Goal: Information Seeking & Learning: Learn about a topic

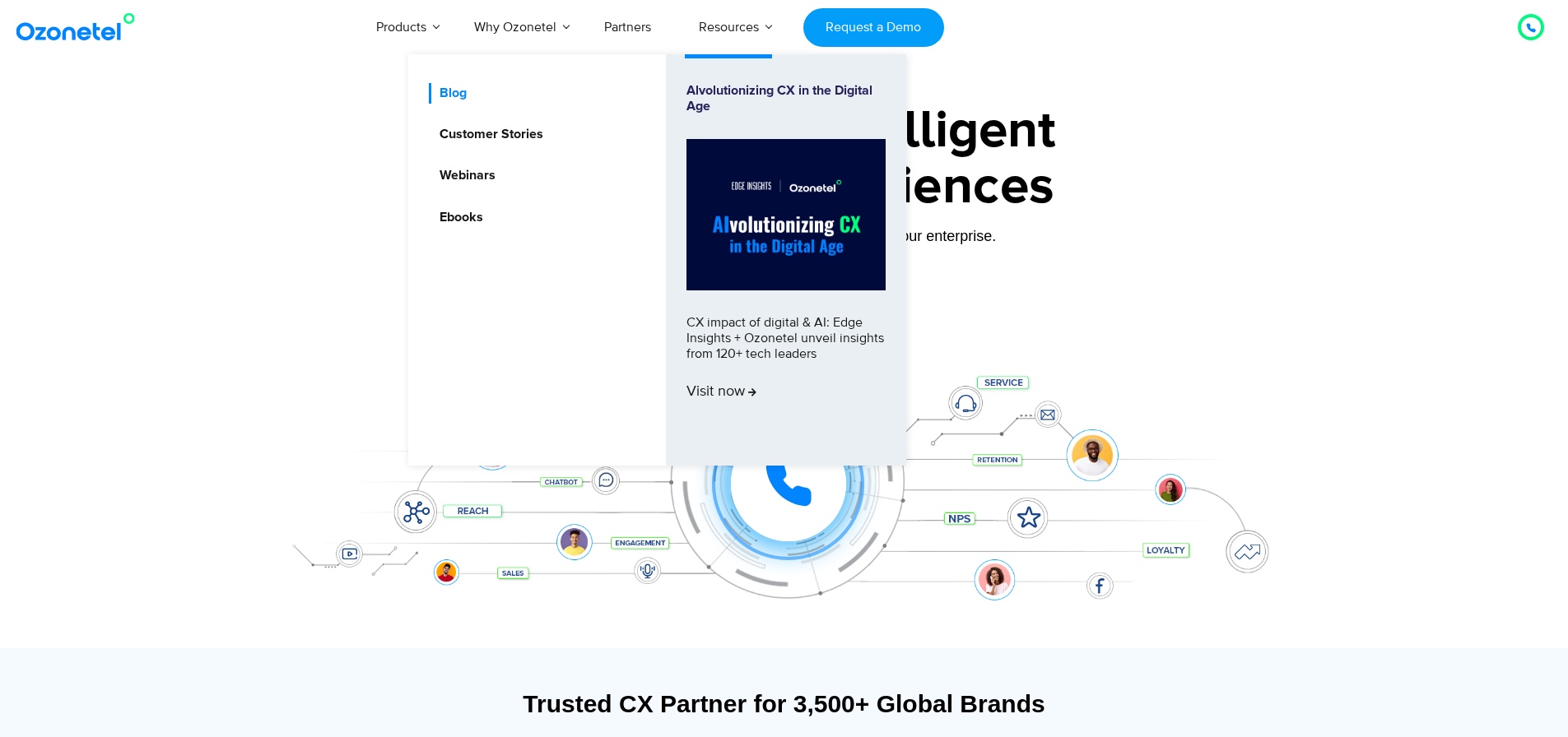
click at [456, 94] on link "Blog" at bounding box center [449, 93] width 41 height 20
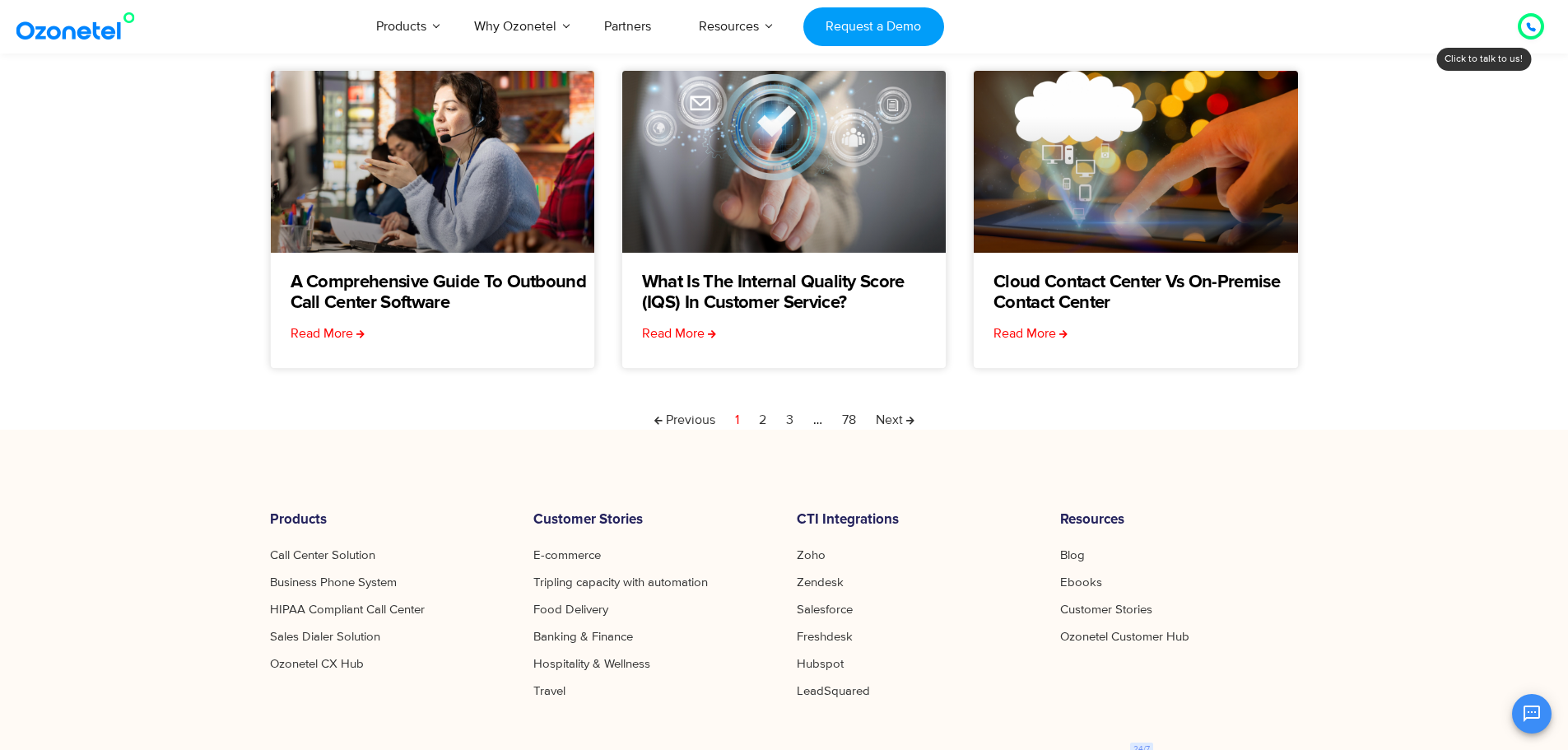
scroll to position [576, 0]
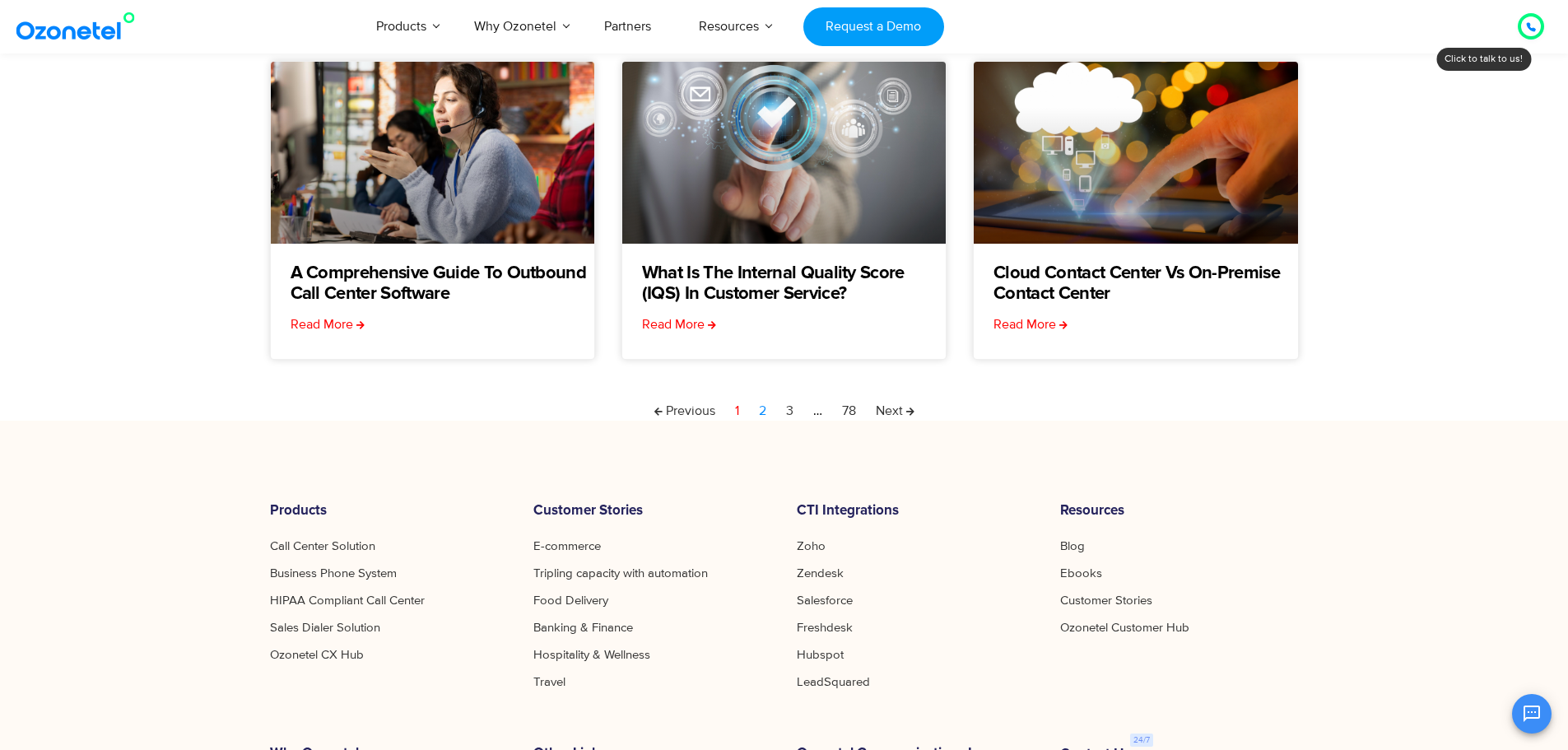
click at [760, 411] on link "Page 2" at bounding box center [762, 410] width 8 height 19
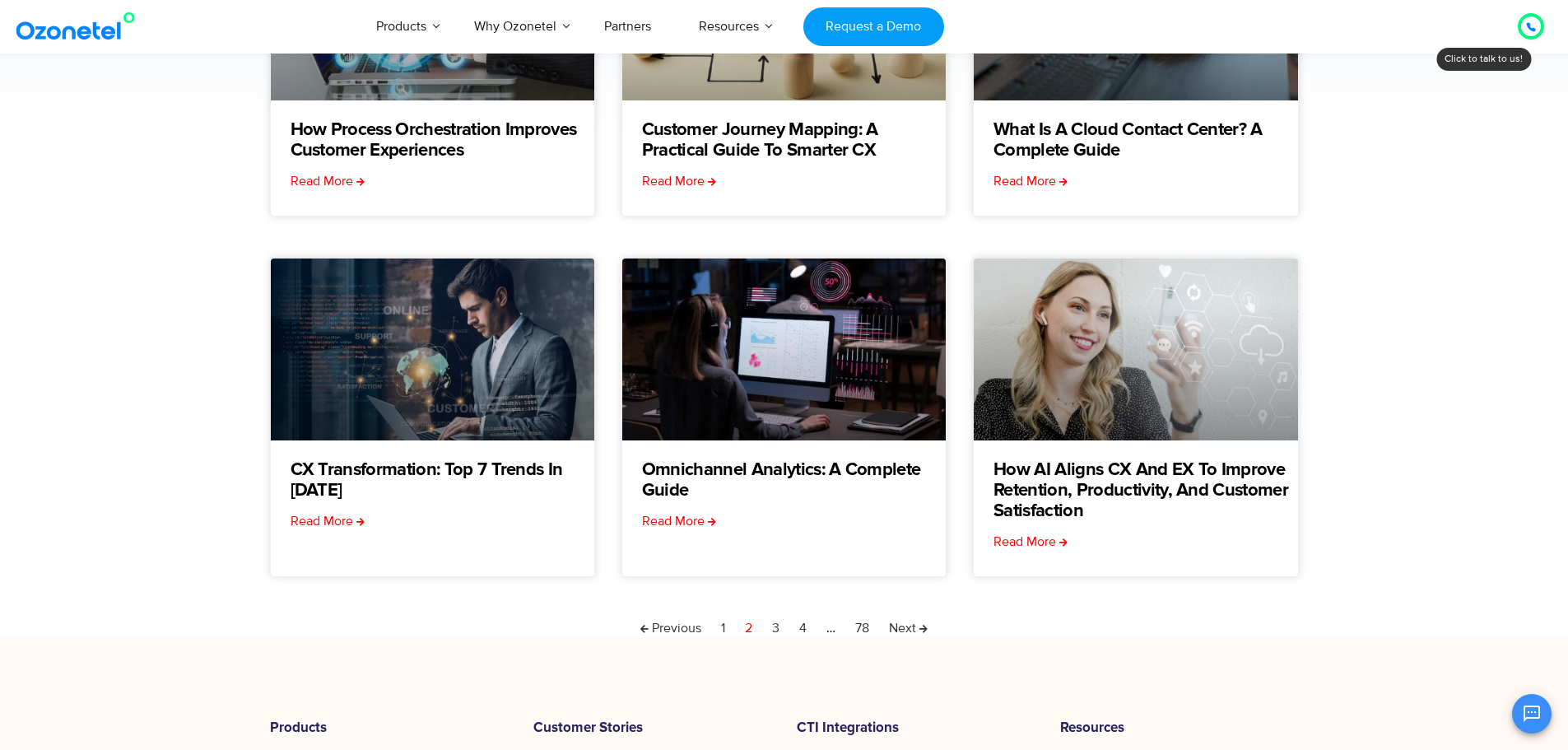
scroll to position [411, 0]
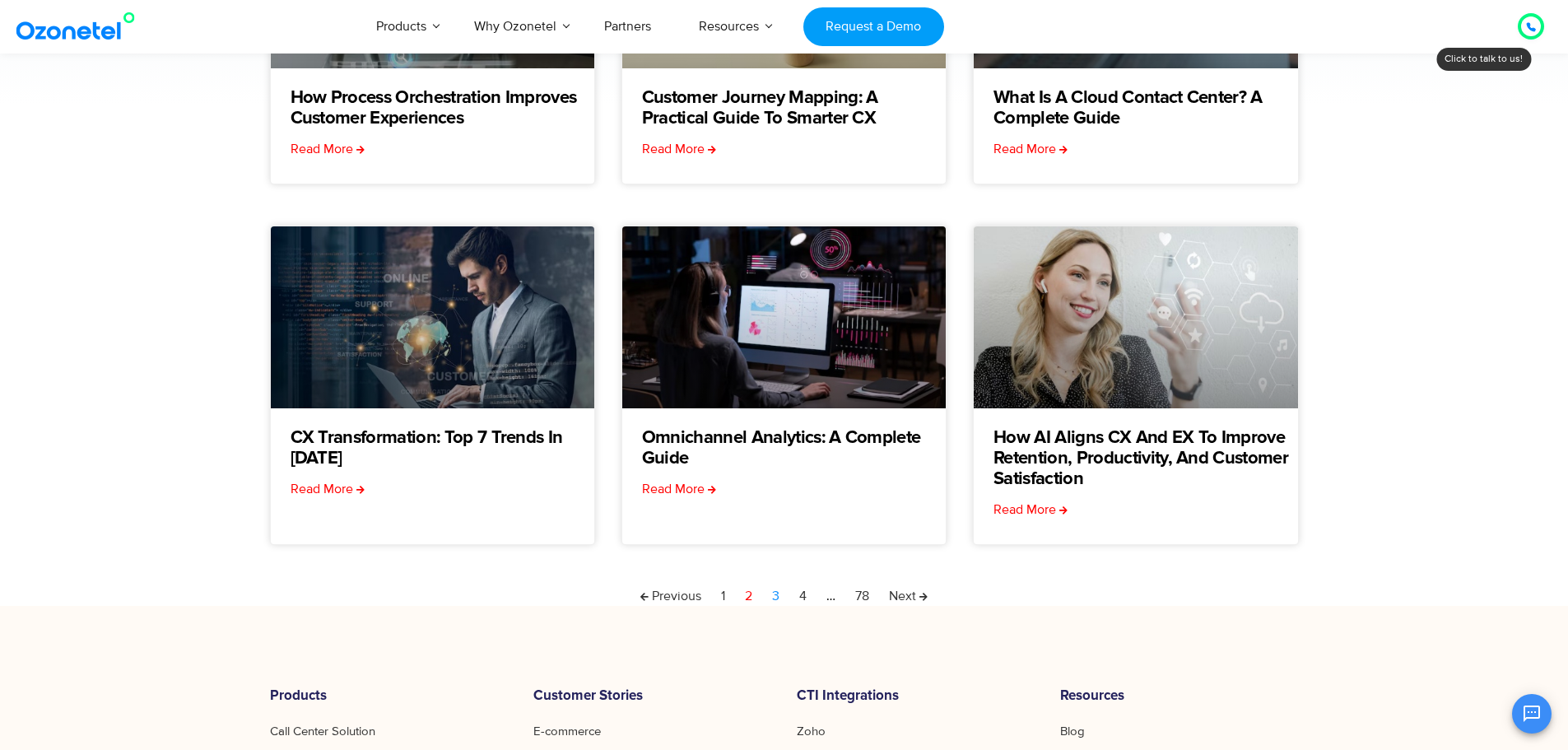
click at [779, 592] on link "Page 3" at bounding box center [776, 596] width 8 height 19
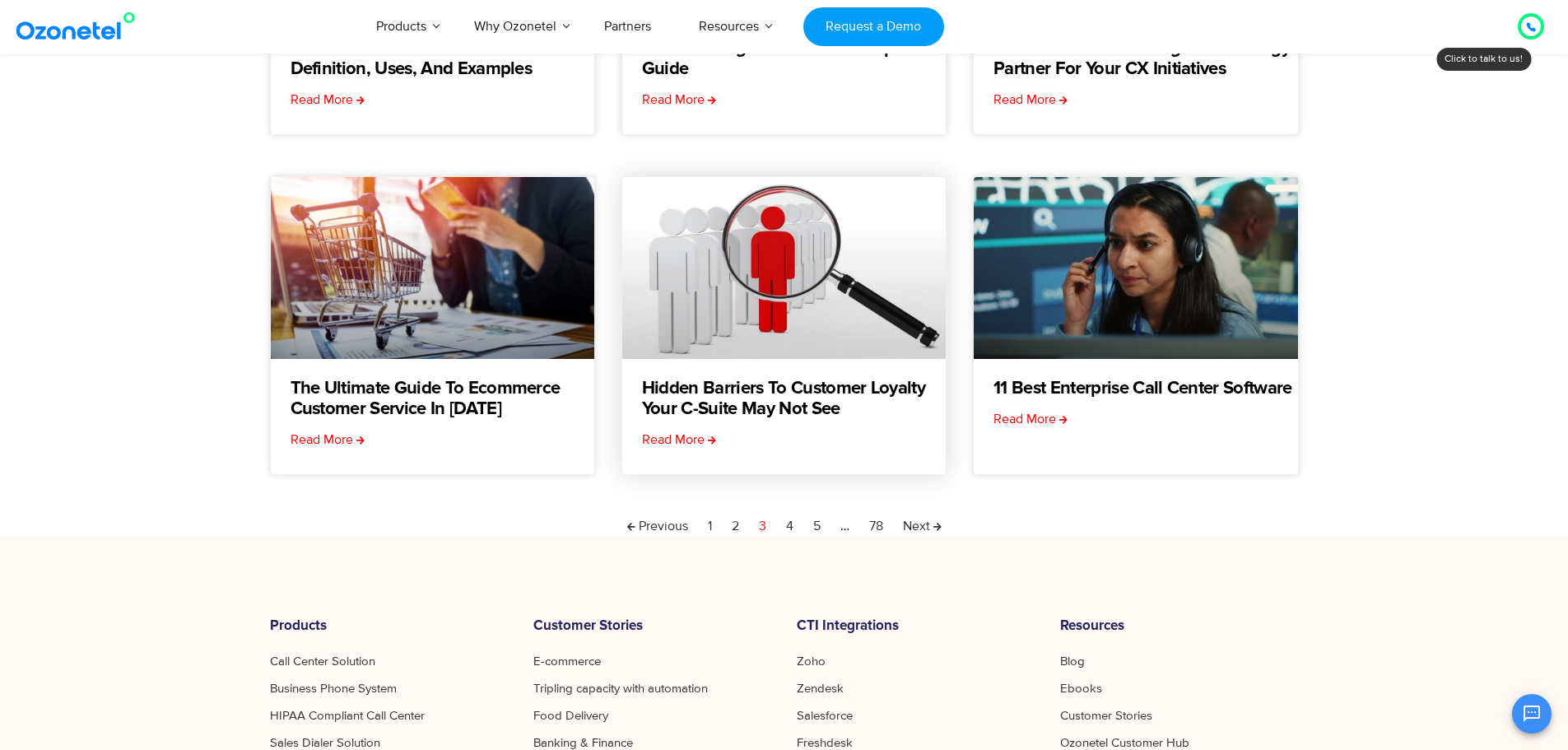
scroll to position [494, 0]
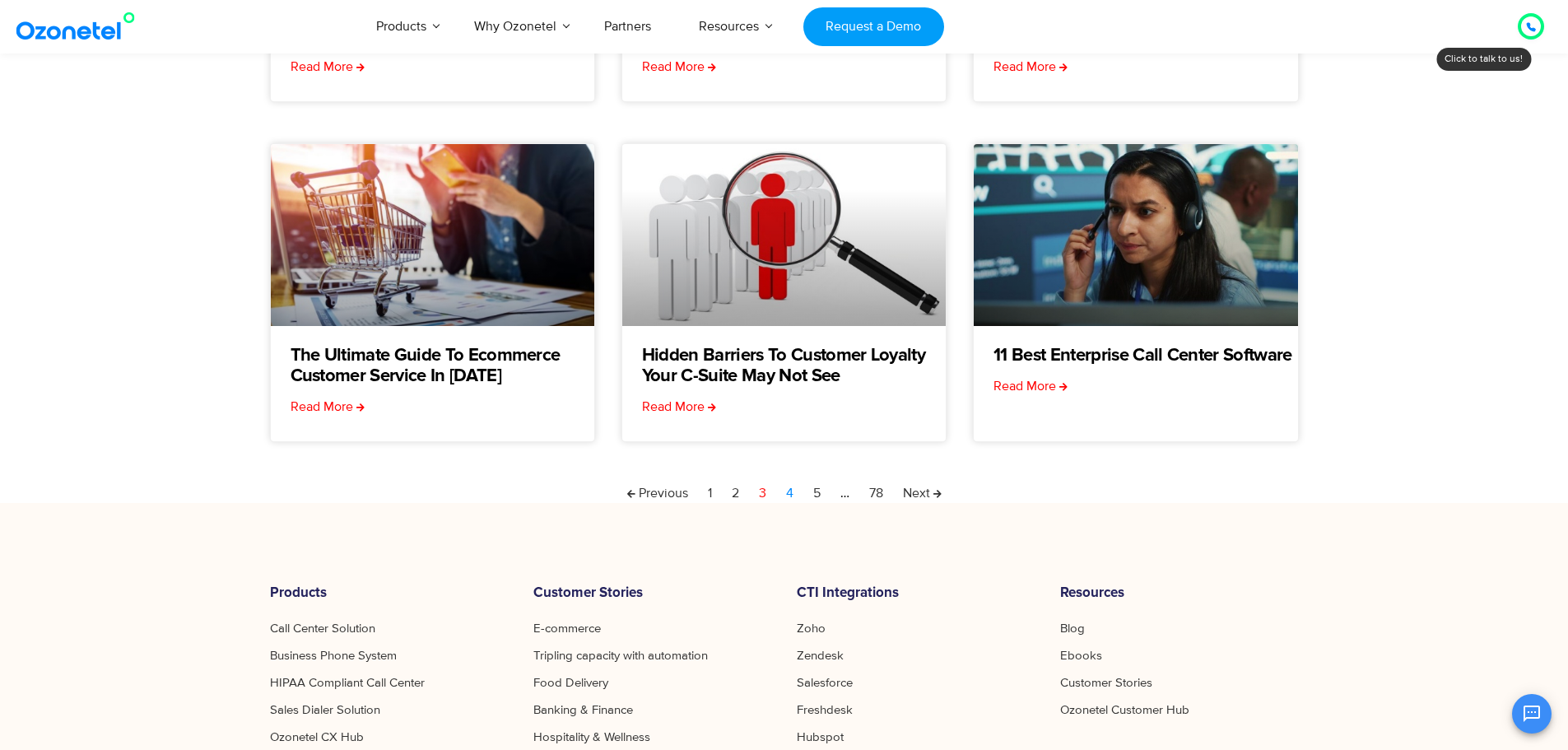
click at [792, 494] on link "Page 4" at bounding box center [789, 493] width 8 height 19
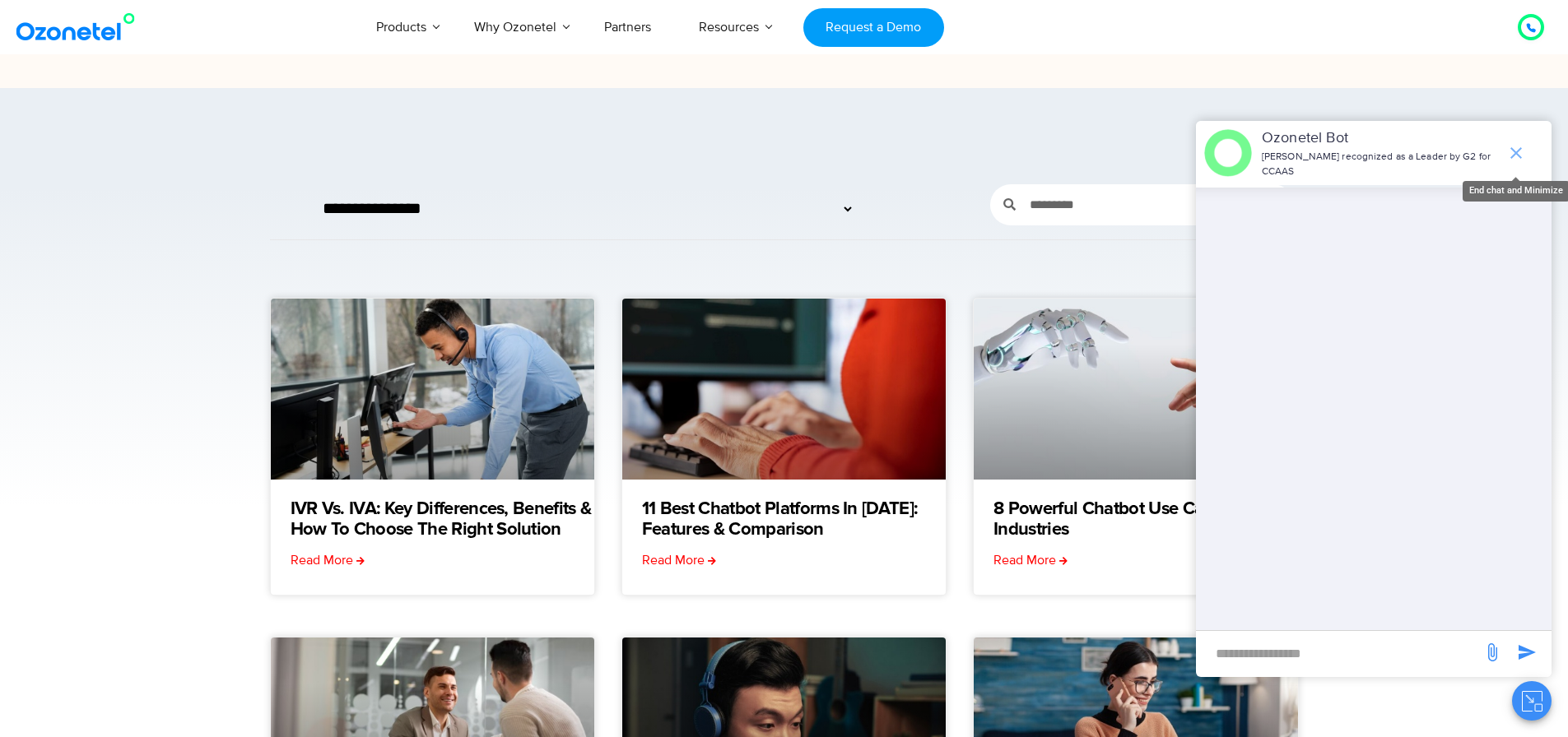
click at [1509, 145] on icon "end chat or minimize" at bounding box center [1516, 152] width 19 height 19
